Goal: Information Seeking & Learning: Find contact information

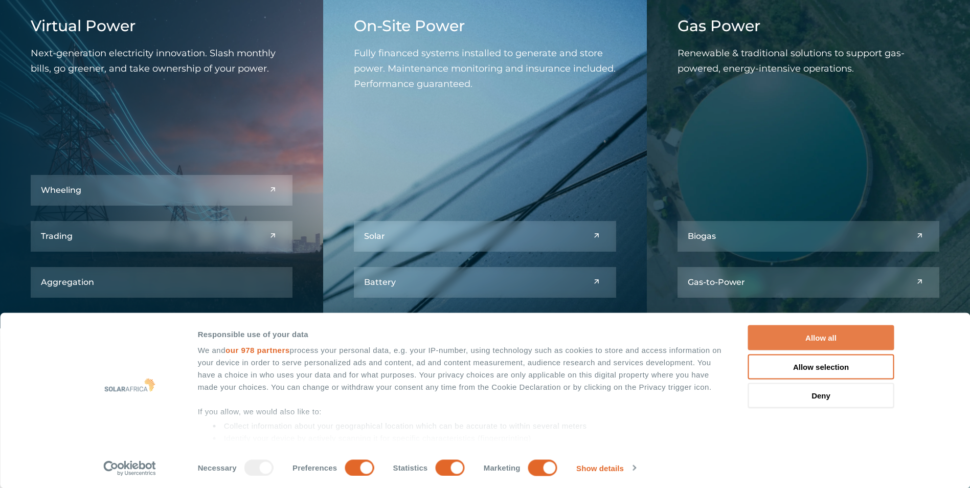
click at [848, 327] on button "Allow all" at bounding box center [821, 337] width 146 height 25
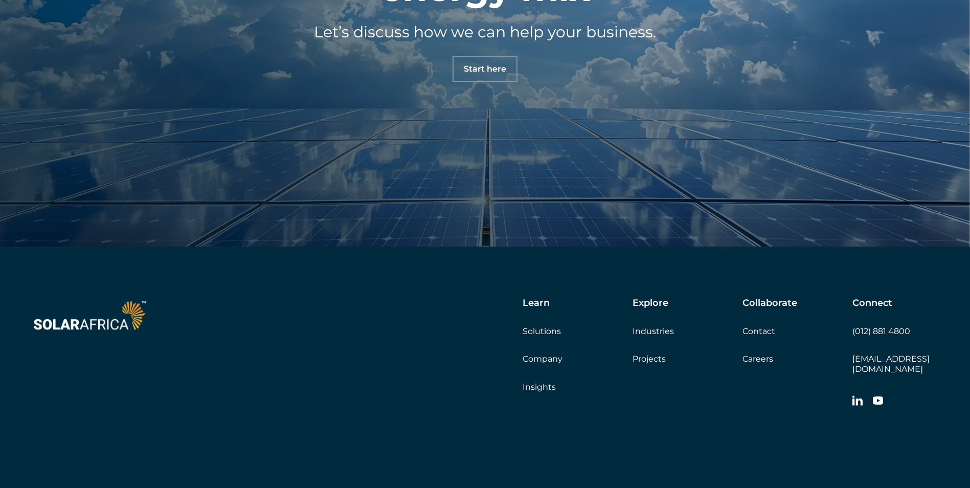
scroll to position [3614, 0]
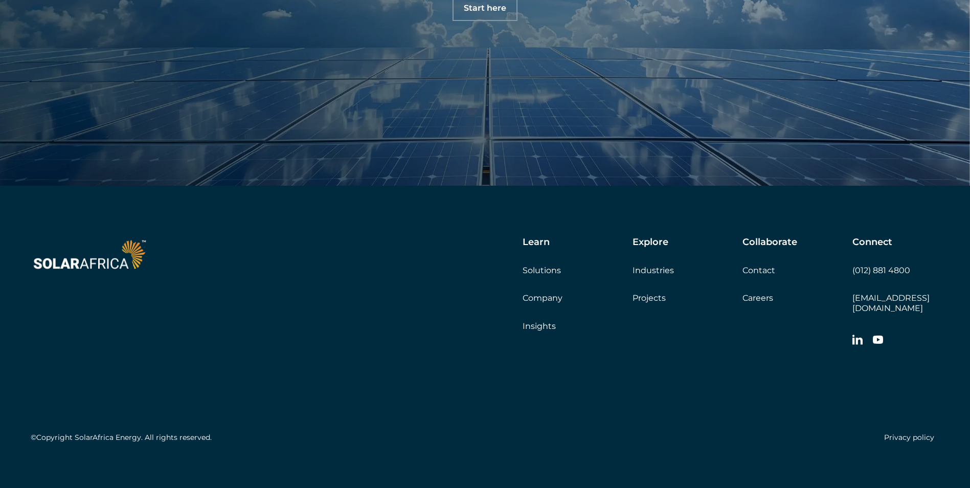
click at [776, 271] on div "Collaborate Contact Careers Get a quote" at bounding box center [797, 270] width 110 height 66
click at [753, 269] on link "Contact" at bounding box center [758, 270] width 33 height 10
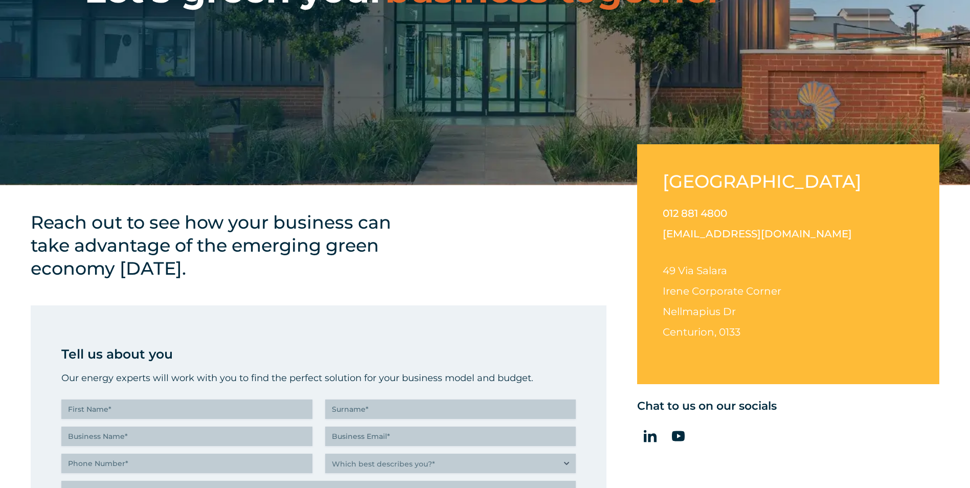
scroll to position [225, 0]
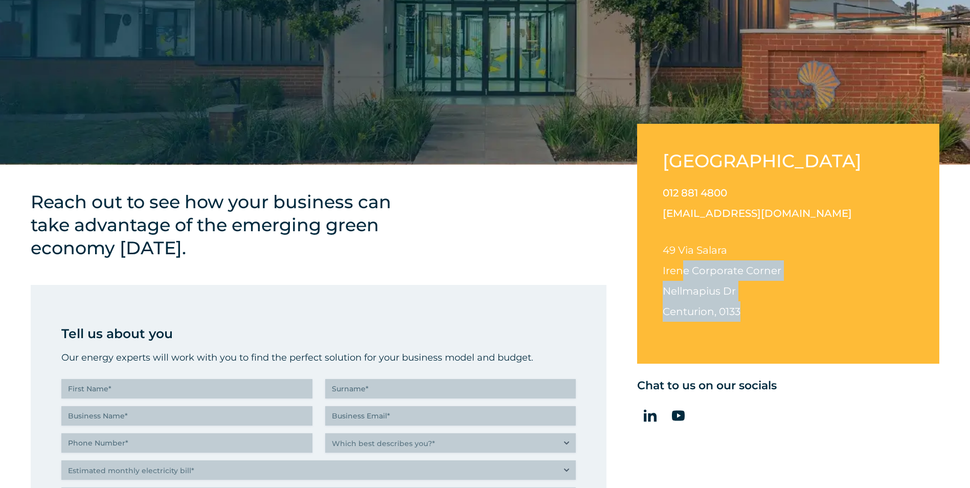
drag, startPoint x: 747, startPoint y: 313, endPoint x: 676, endPoint y: 270, distance: 83.3
click at [680, 276] on p "49 Via Salara Irene Corporate Corner Nellmapius Dr Centurion, 0133" at bounding box center [787, 281] width 251 height 82
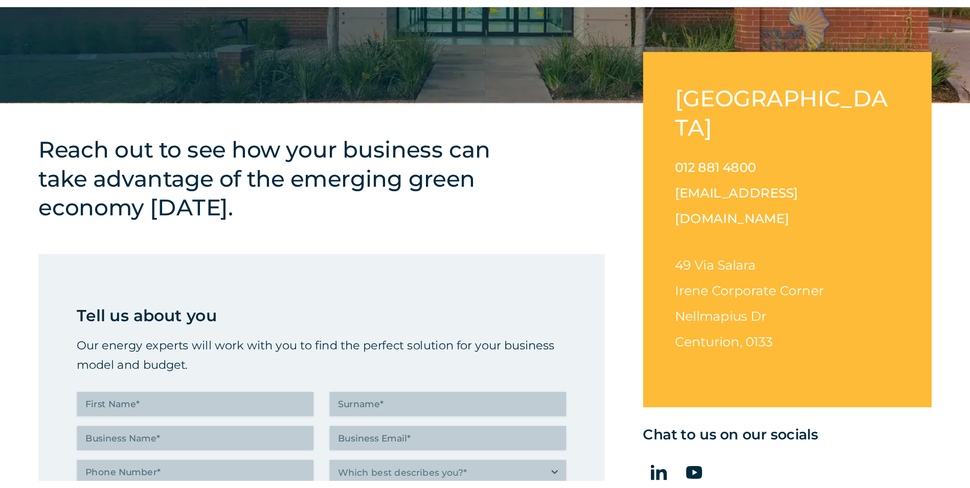
scroll to position [225, 0]
